Goal: Navigation & Orientation: Find specific page/section

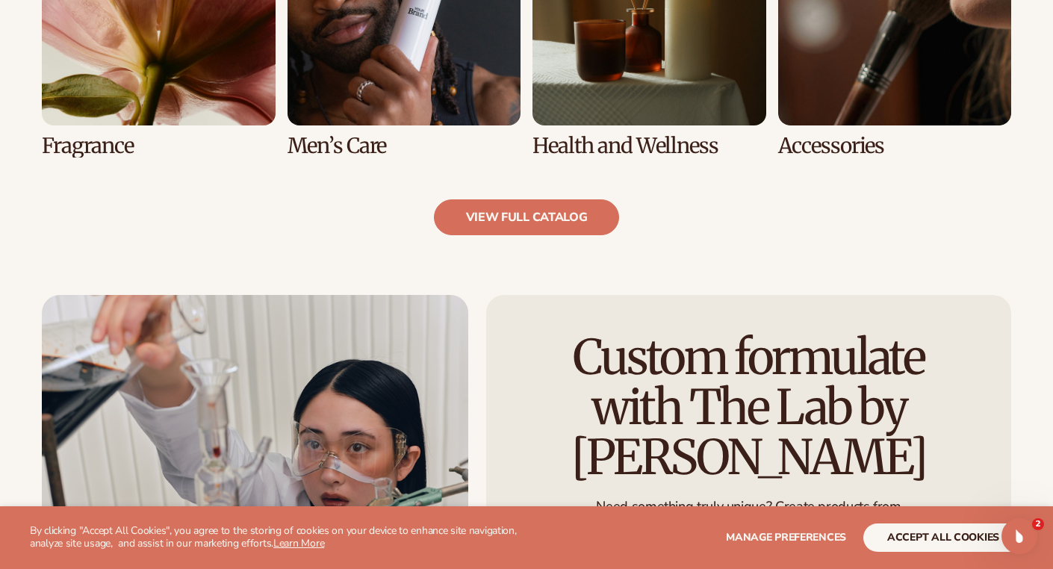
scroll to position [1584, 0]
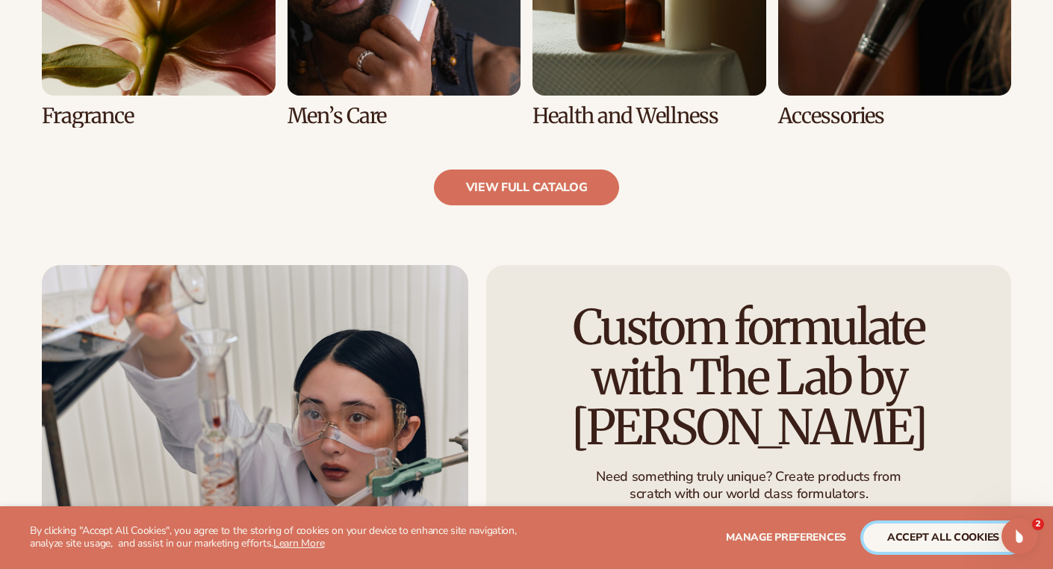
click at [906, 539] on button "accept all cookies" at bounding box center [944, 538] width 160 height 28
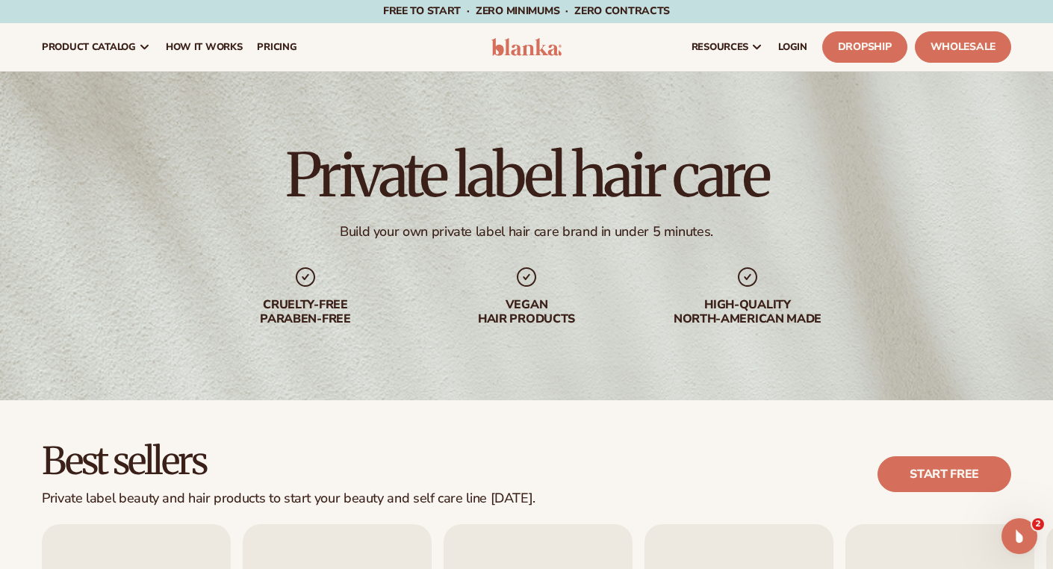
scroll to position [0, 0]
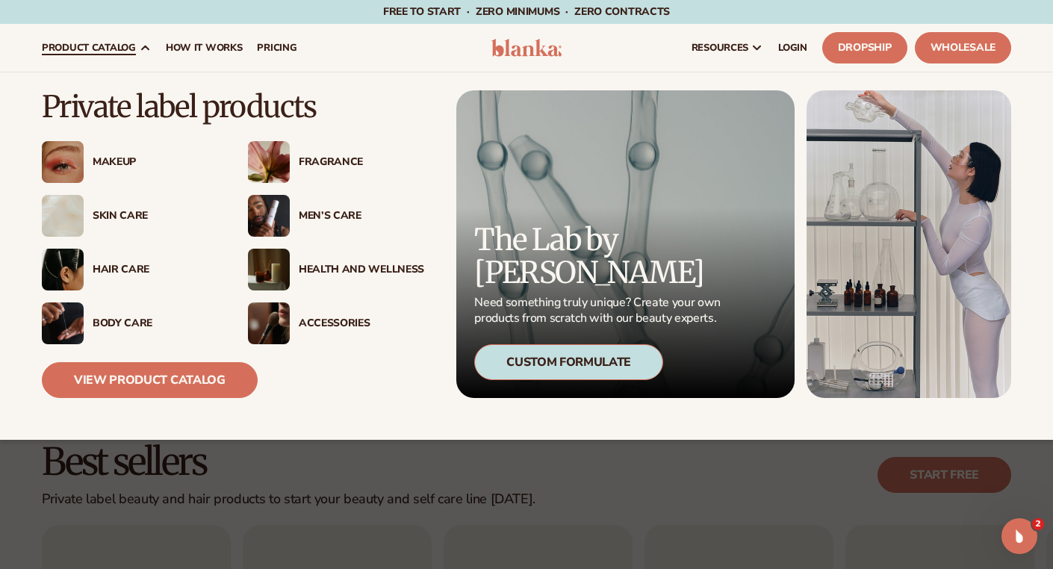
click at [136, 46] on link "product catalog" at bounding box center [96, 48] width 124 height 48
click at [96, 380] on link "View Product Catalog" at bounding box center [150, 380] width 216 height 36
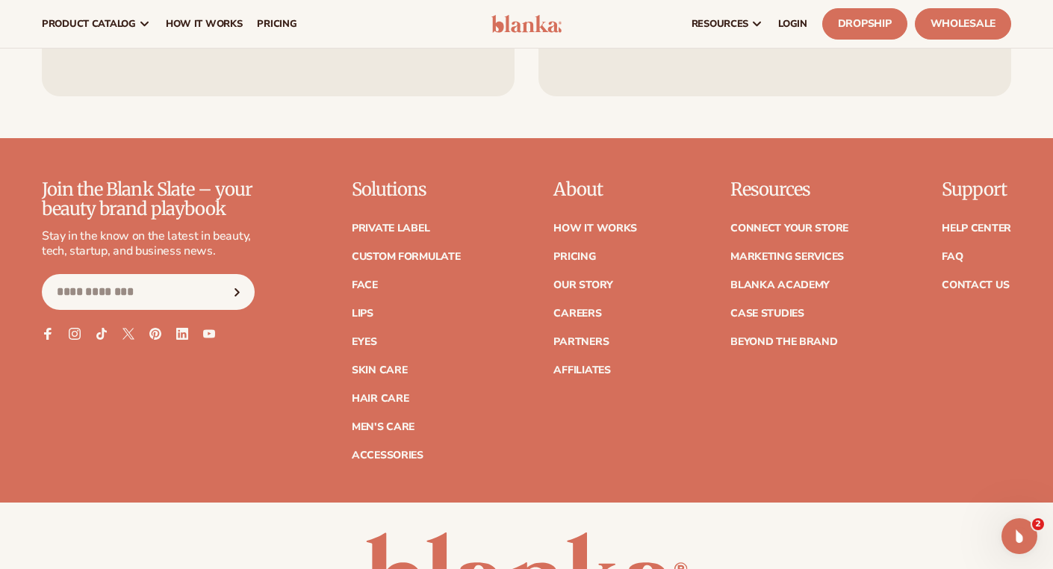
scroll to position [4813, 0]
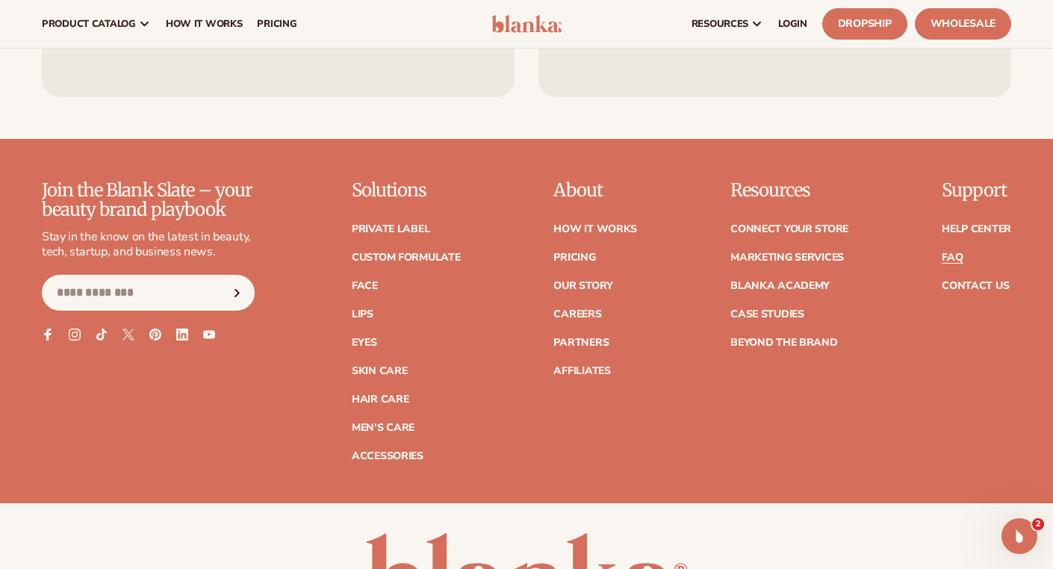
click at [958, 253] on link "FAQ" at bounding box center [952, 258] width 21 height 10
